Goal: Consume media (video, audio)

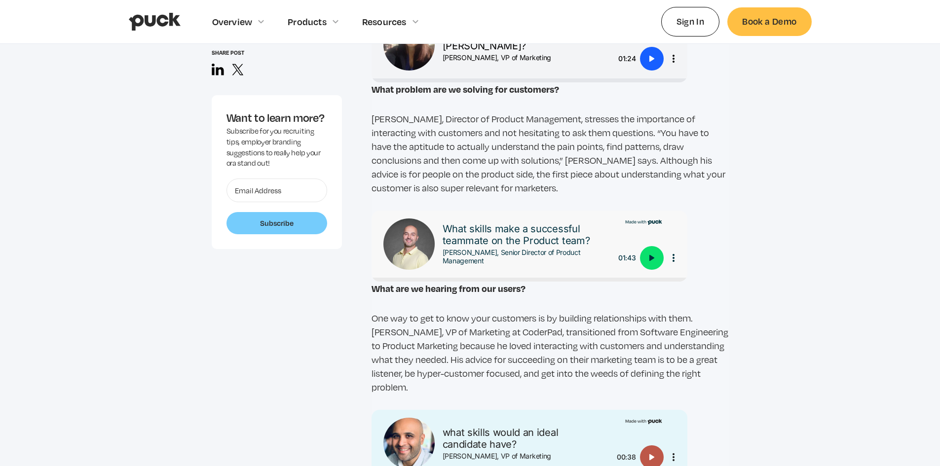
scroll to position [987, 0]
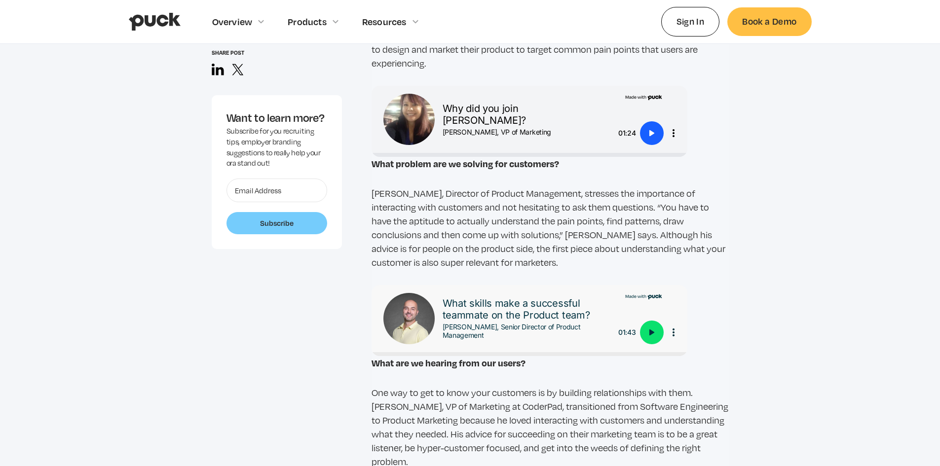
click at [660, 121] on button "Play" at bounding box center [652, 133] width 24 height 24
type input "0"
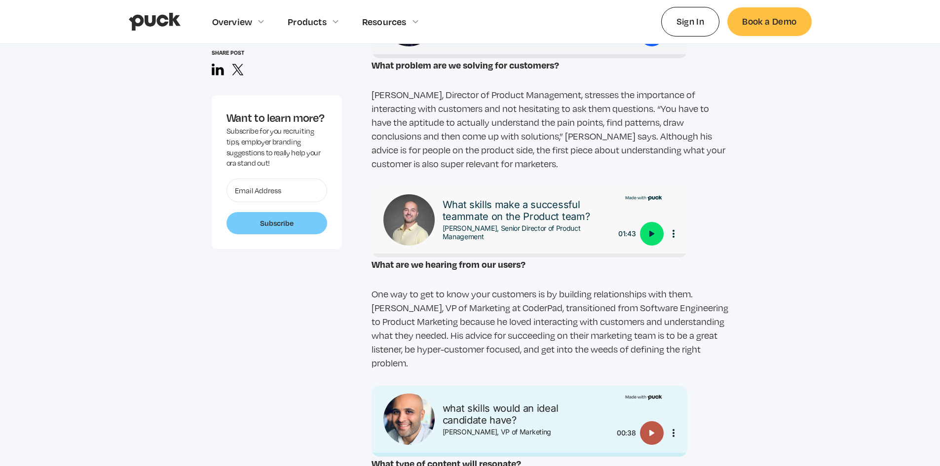
scroll to position [1135, 0]
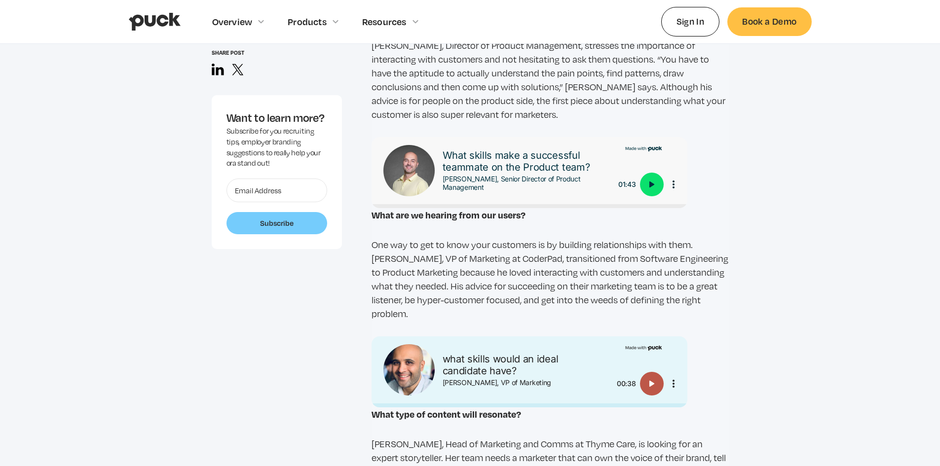
click at [643, 177] on button "Play" at bounding box center [652, 185] width 24 height 24
type input "0"
click at [652, 378] on img "Play" at bounding box center [652, 384] width 12 height 12
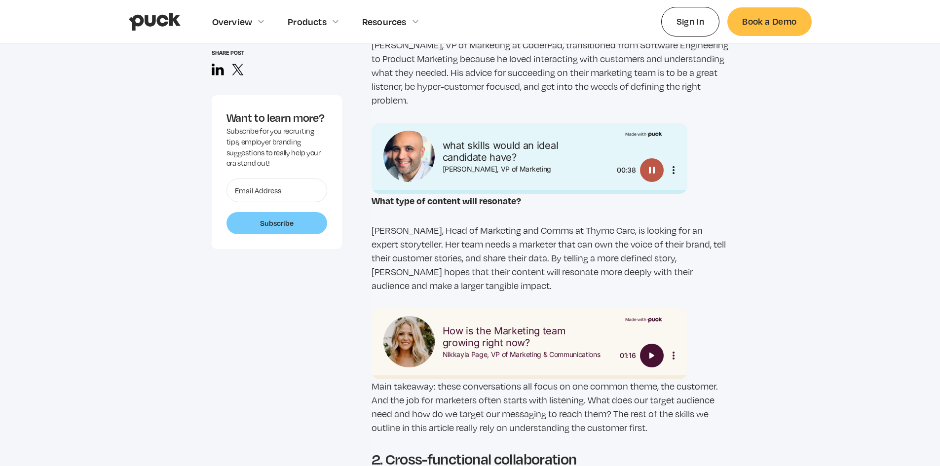
scroll to position [1382, 0]
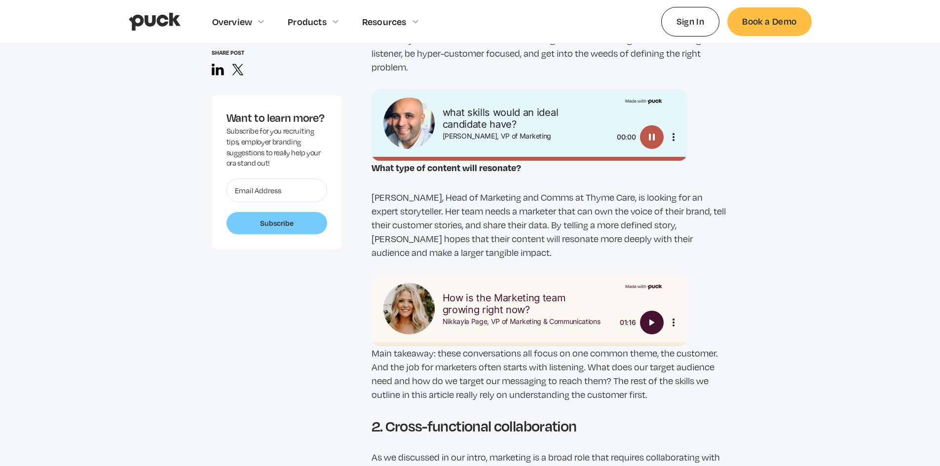
type input "0"
click at [650, 317] on img "Play" at bounding box center [652, 323] width 12 height 12
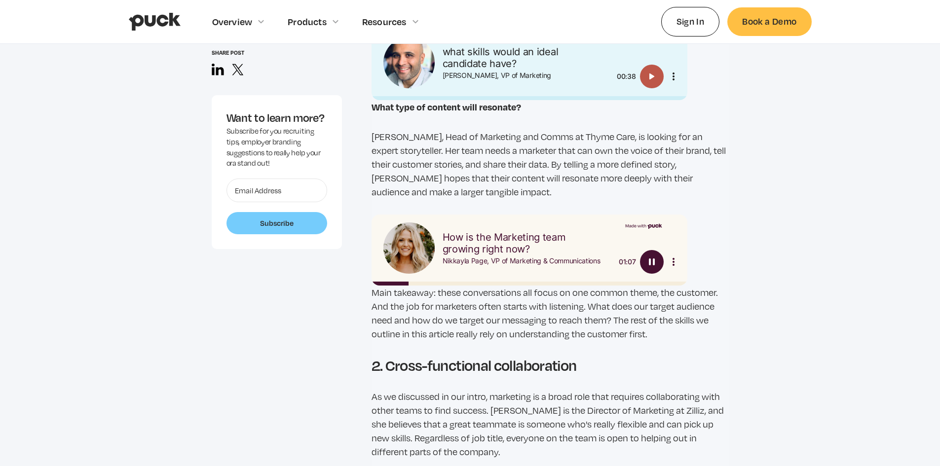
scroll to position [1431, 0]
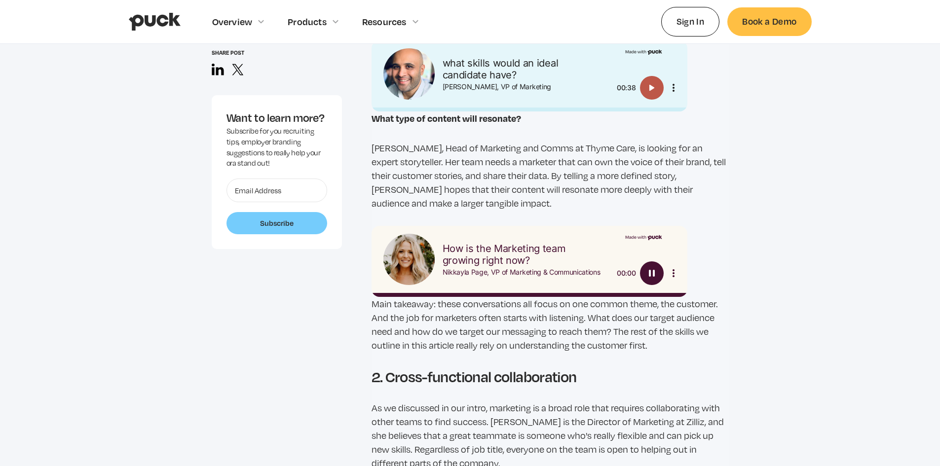
type input "0"
drag, startPoint x: 612, startPoint y: 339, endPoint x: 888, endPoint y: 246, distance: 291.2
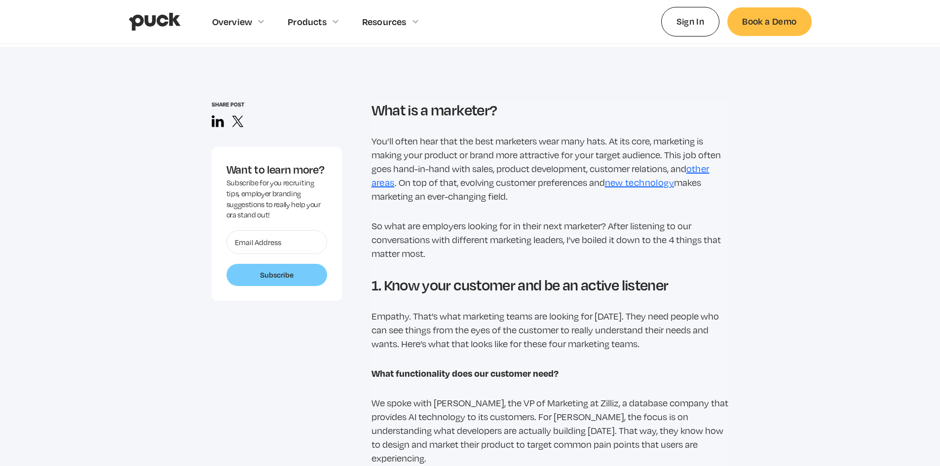
scroll to position [592, 0]
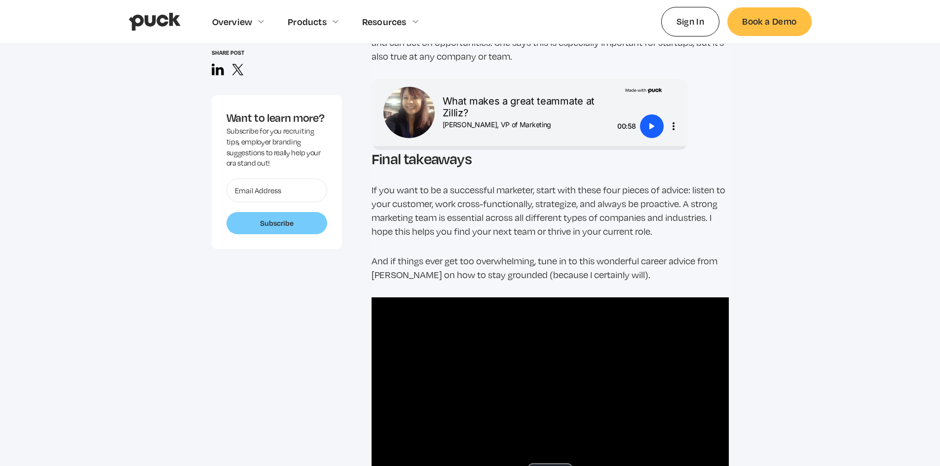
scroll to position [2665, 0]
